Goal: Task Accomplishment & Management: Complete application form

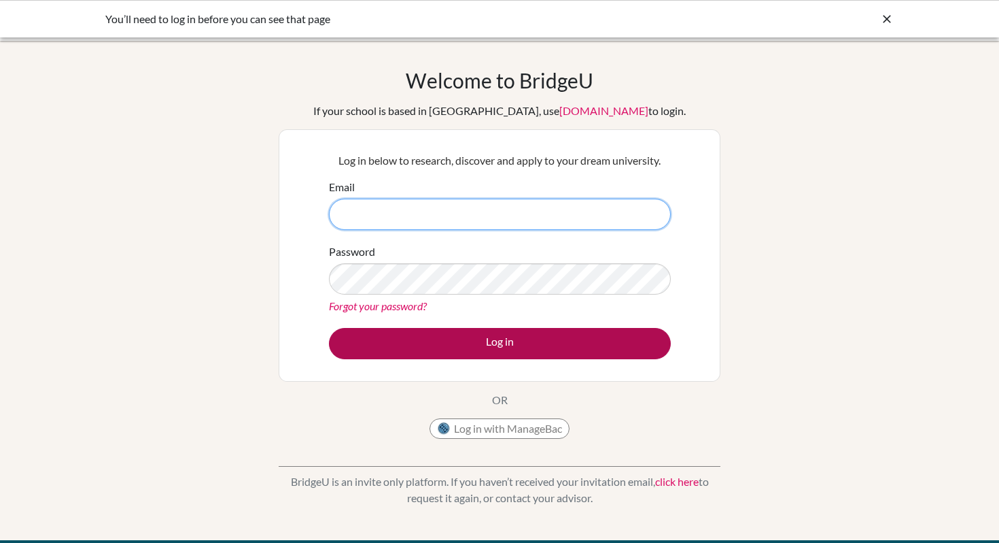
type input "tblandon@ans.edu.ni"
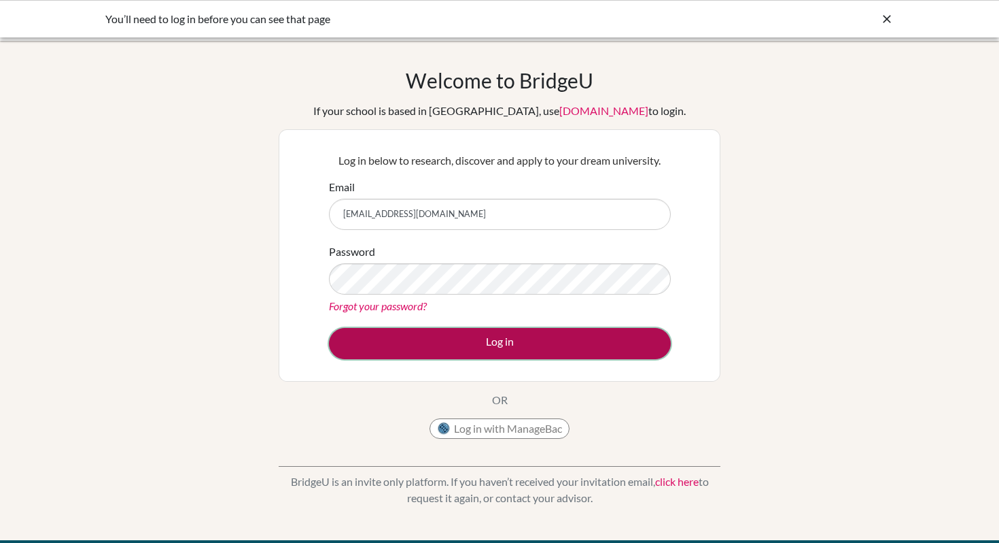
click at [496, 347] on button "Log in" at bounding box center [500, 343] width 342 height 31
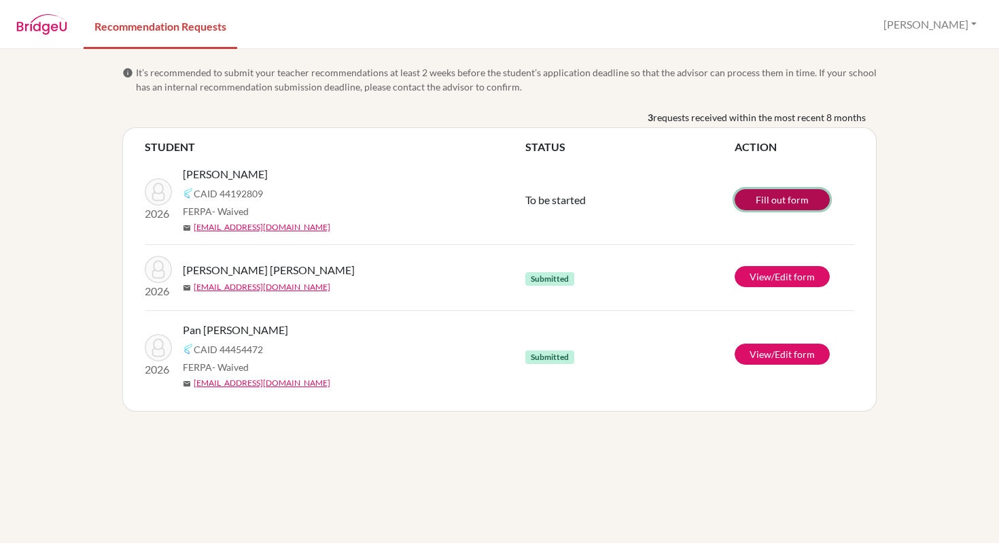
click at [753, 200] on link "Fill out form" at bounding box center [782, 199] width 95 height 21
